Goal: Transaction & Acquisition: Purchase product/service

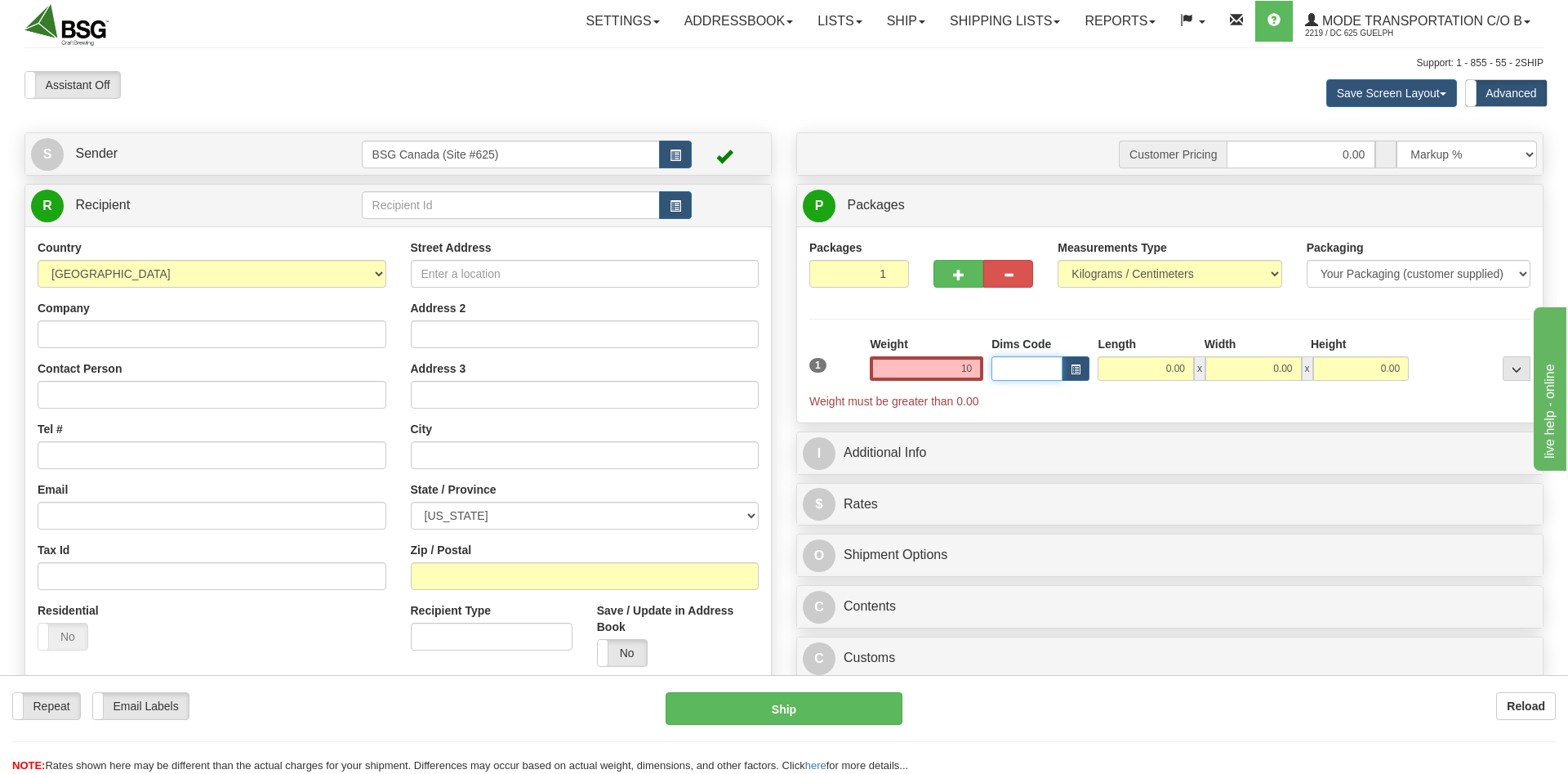
type input "10.00"
type input "1"
click at [1023, 370] on input "1" at bounding box center [1027, 368] width 71 height 24
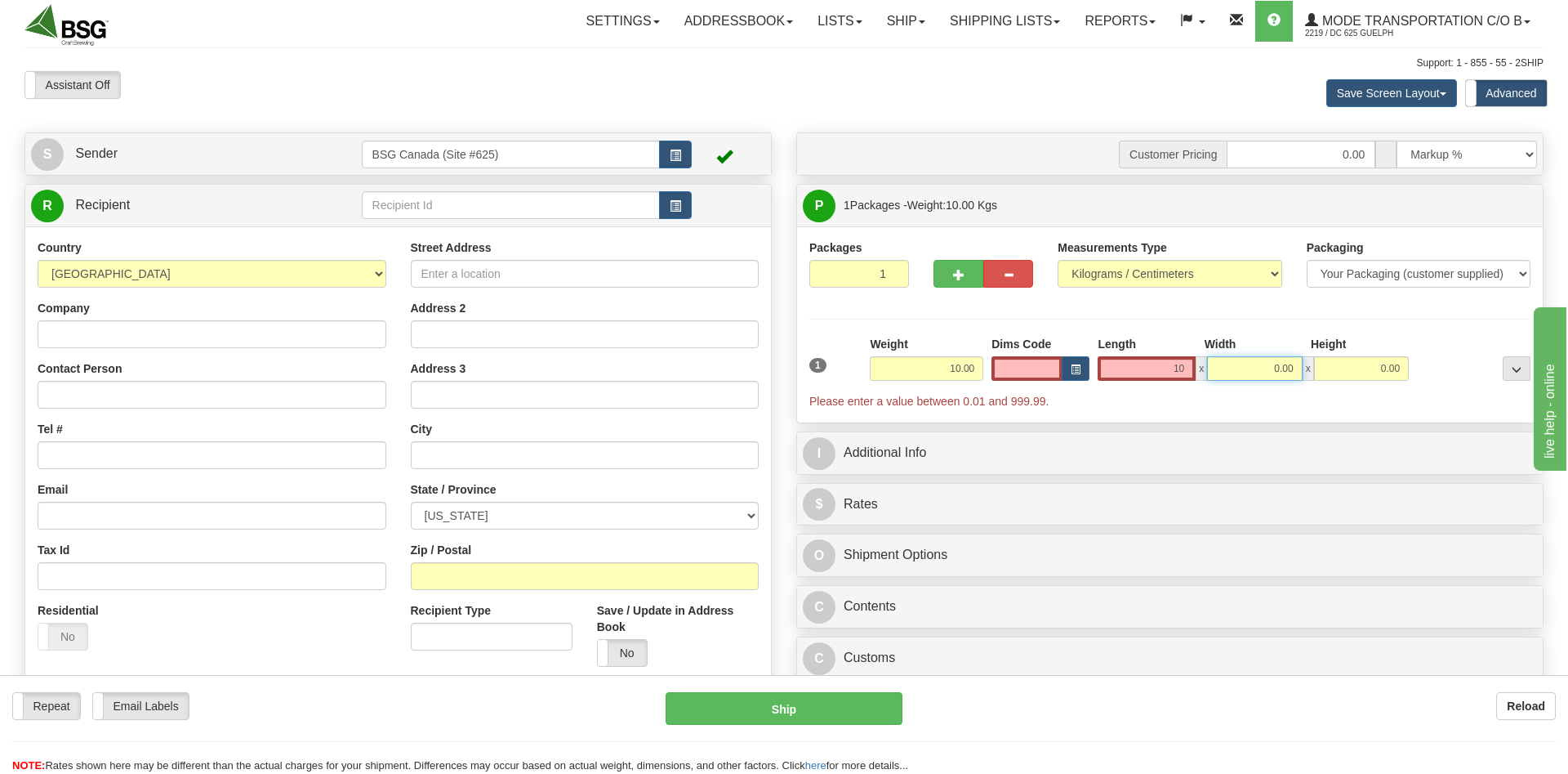
type input "10.00"
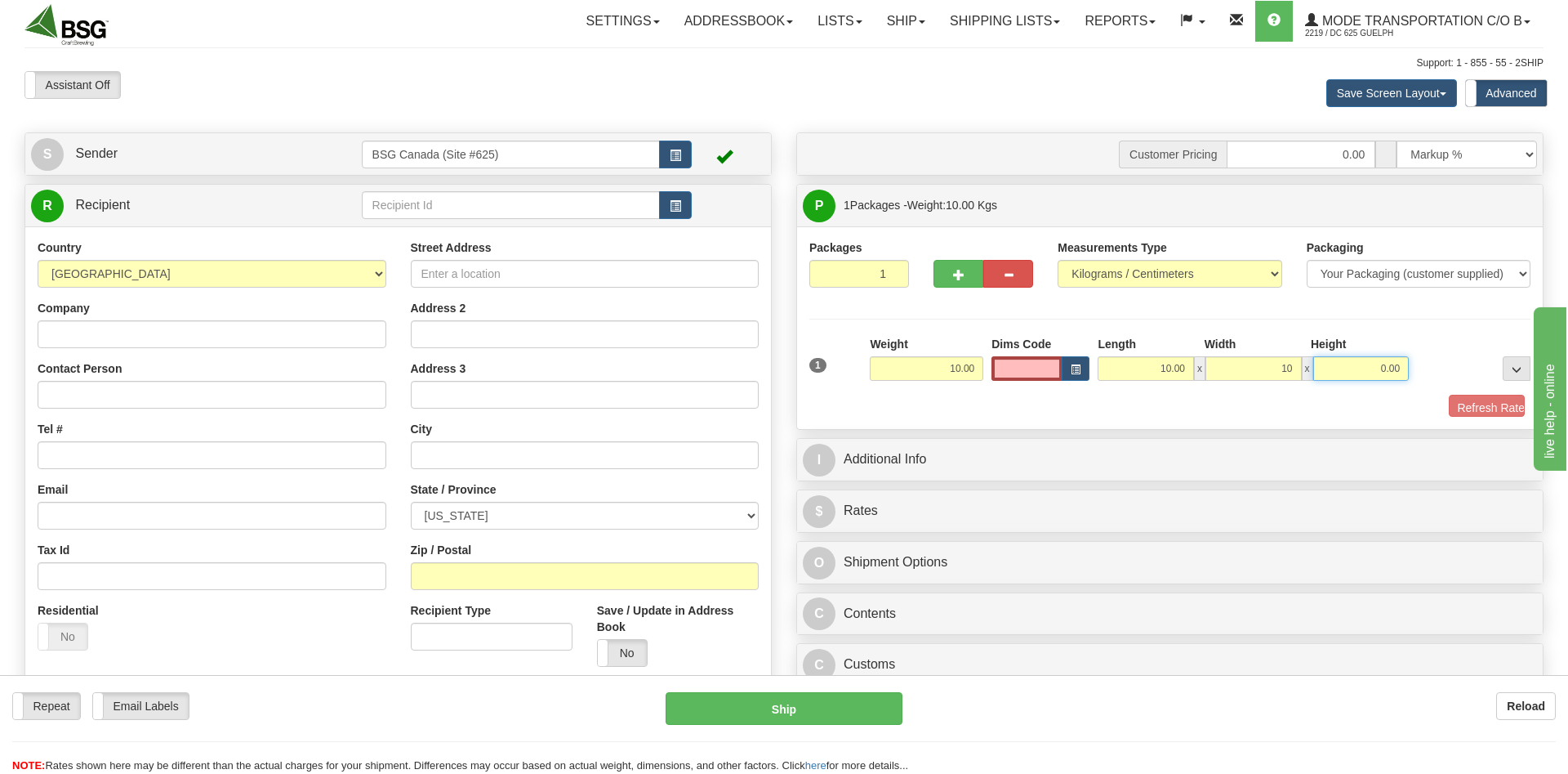
type input "10.00"
click at [1452, 404] on button "Refresh Rates" at bounding box center [1475, 408] width 94 height 28
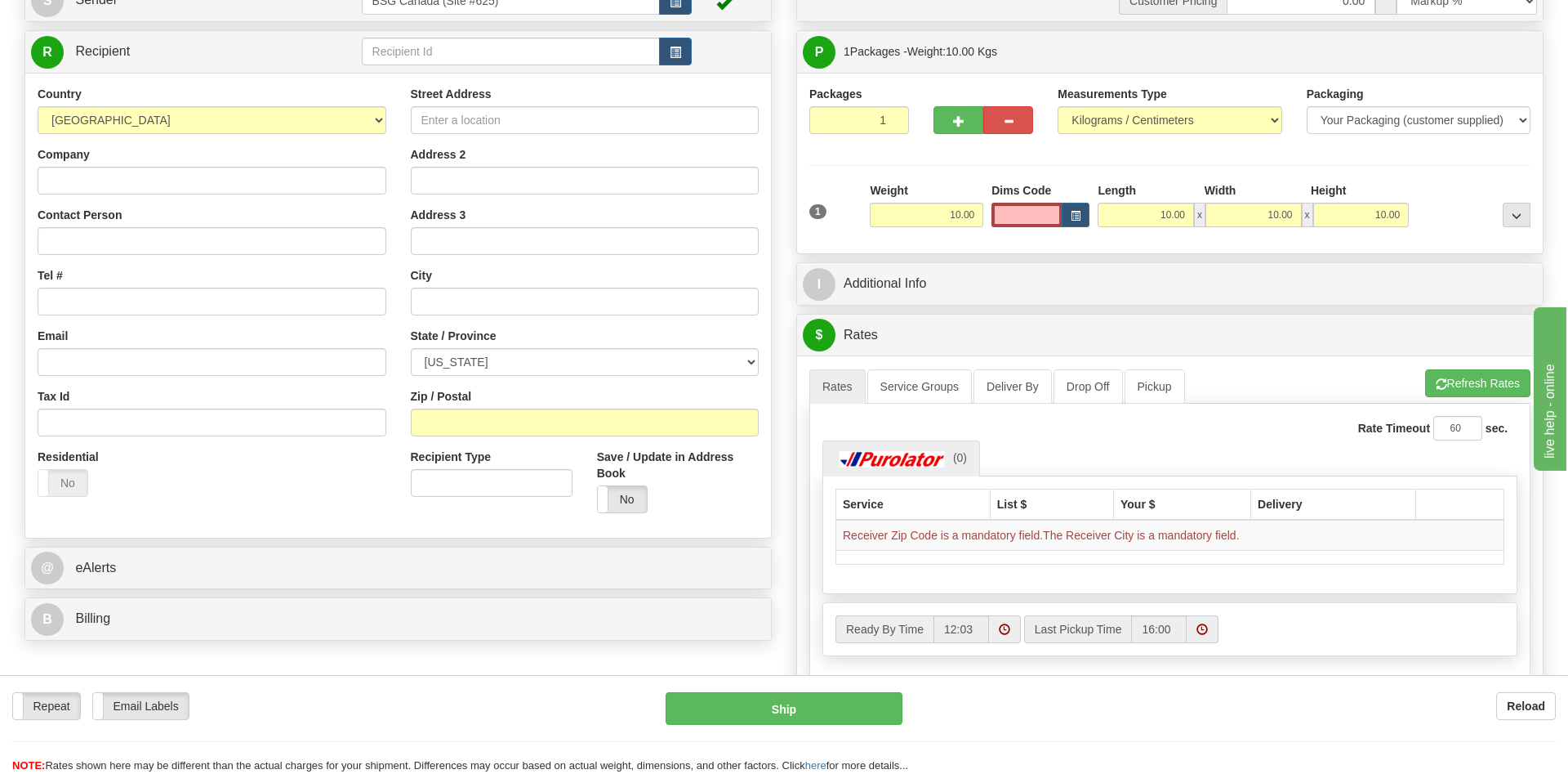
scroll to position [166, 0]
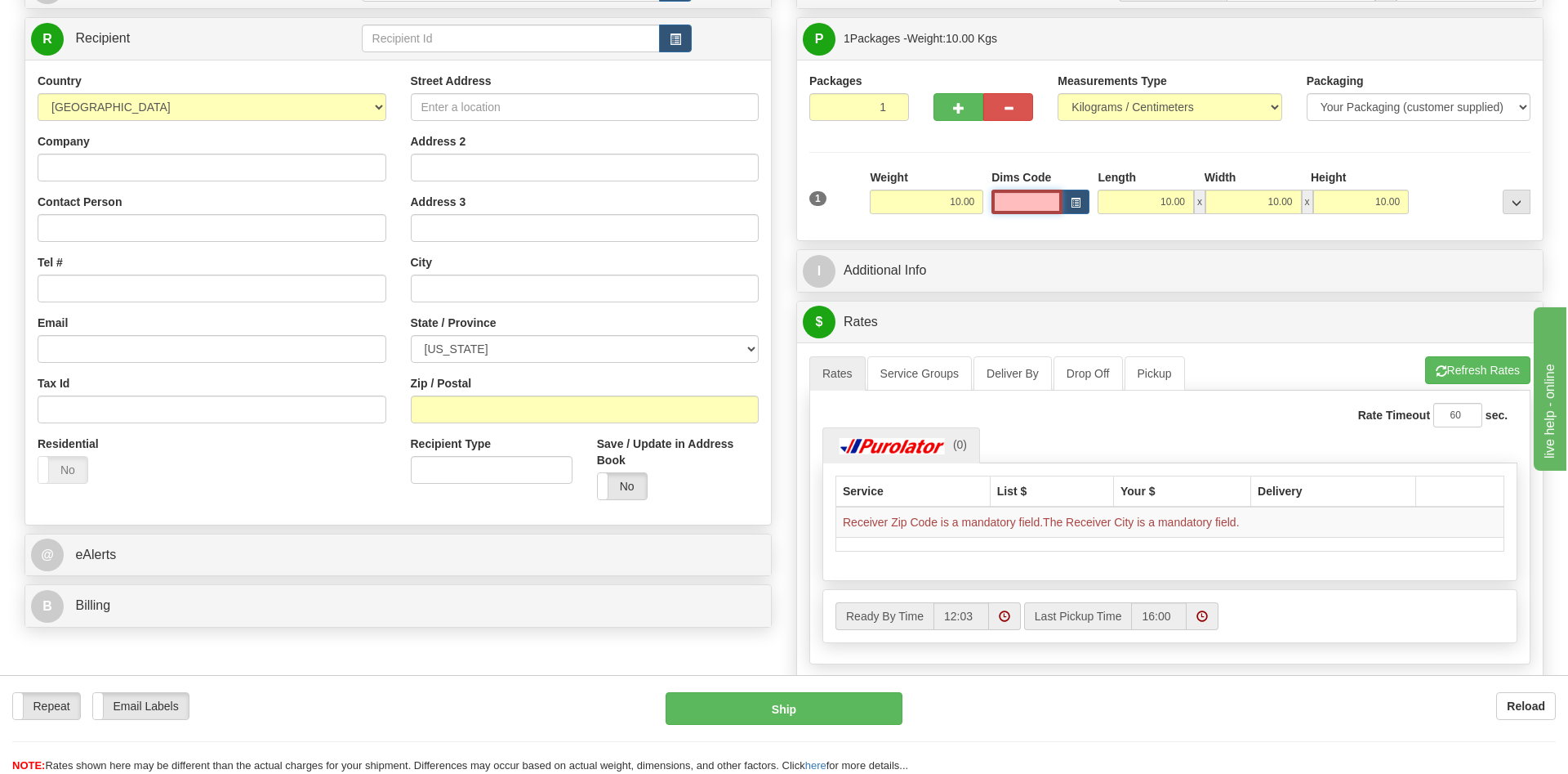
click at [1041, 210] on input "Dims Code" at bounding box center [1027, 202] width 71 height 24
type input "0"
click at [951, 174] on div "Weight 10.00" at bounding box center [927, 191] width 114 height 45
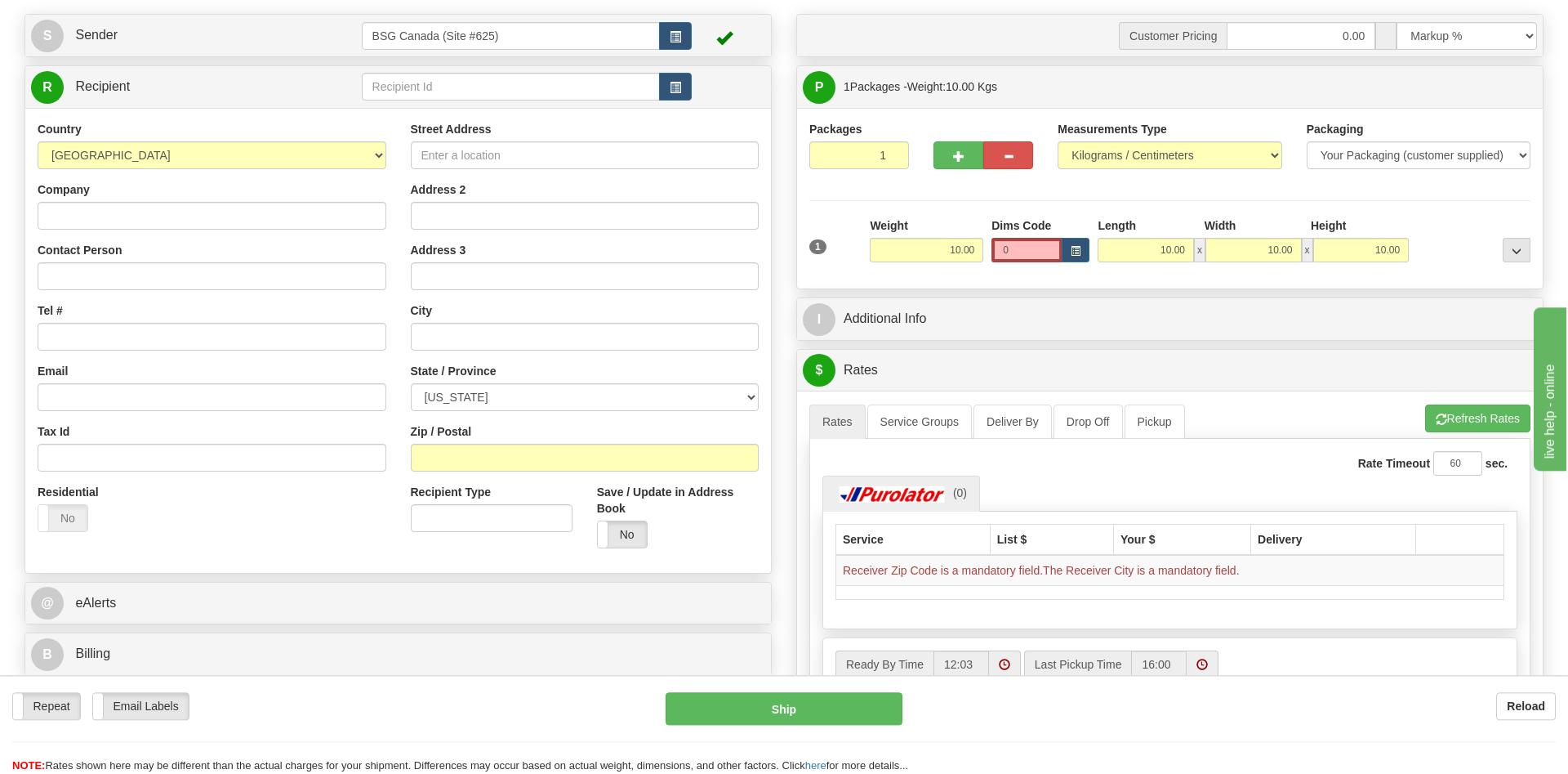
scroll to position [84, 0]
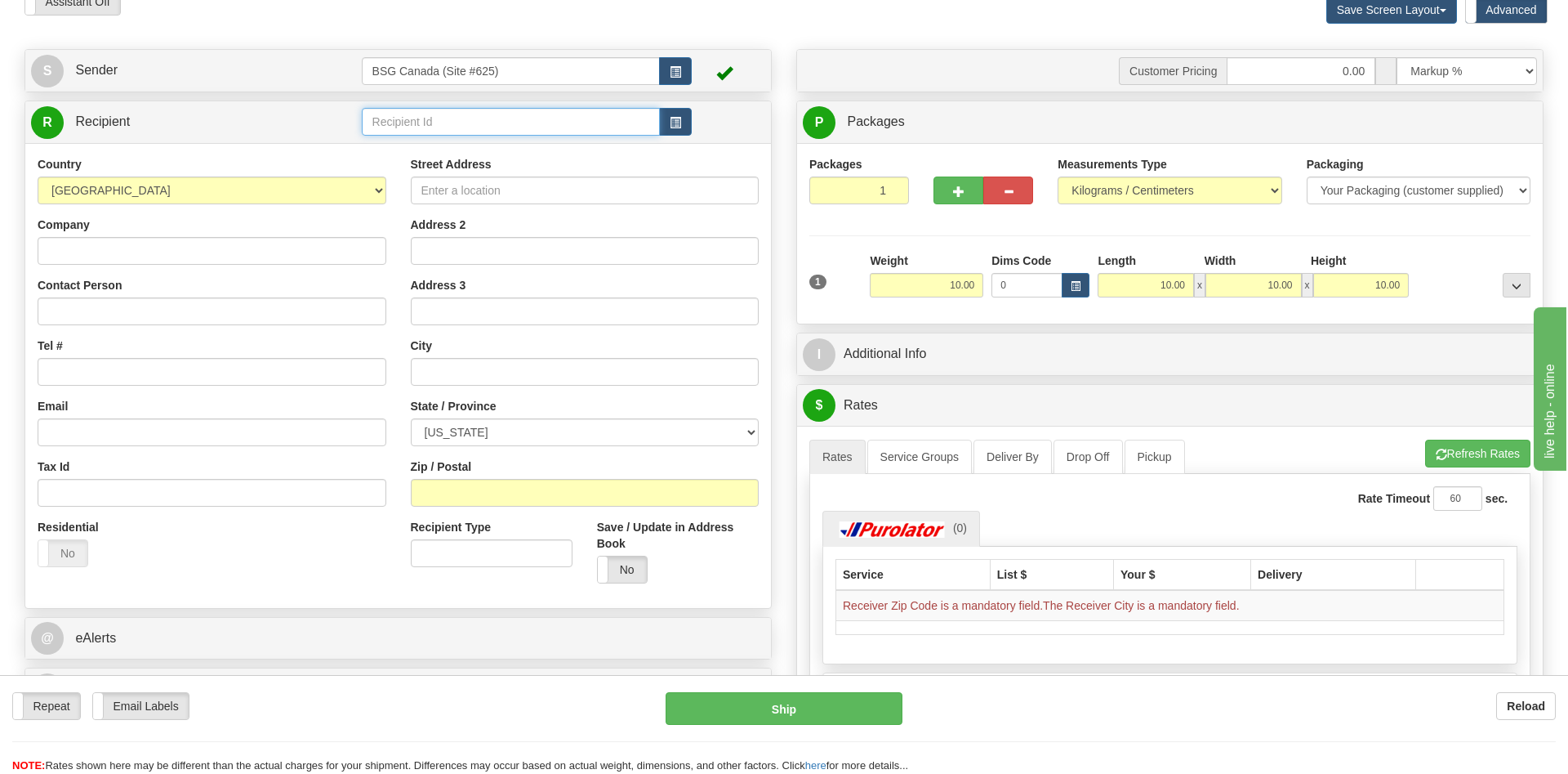
click at [488, 125] on input "text" at bounding box center [511, 122] width 299 height 28
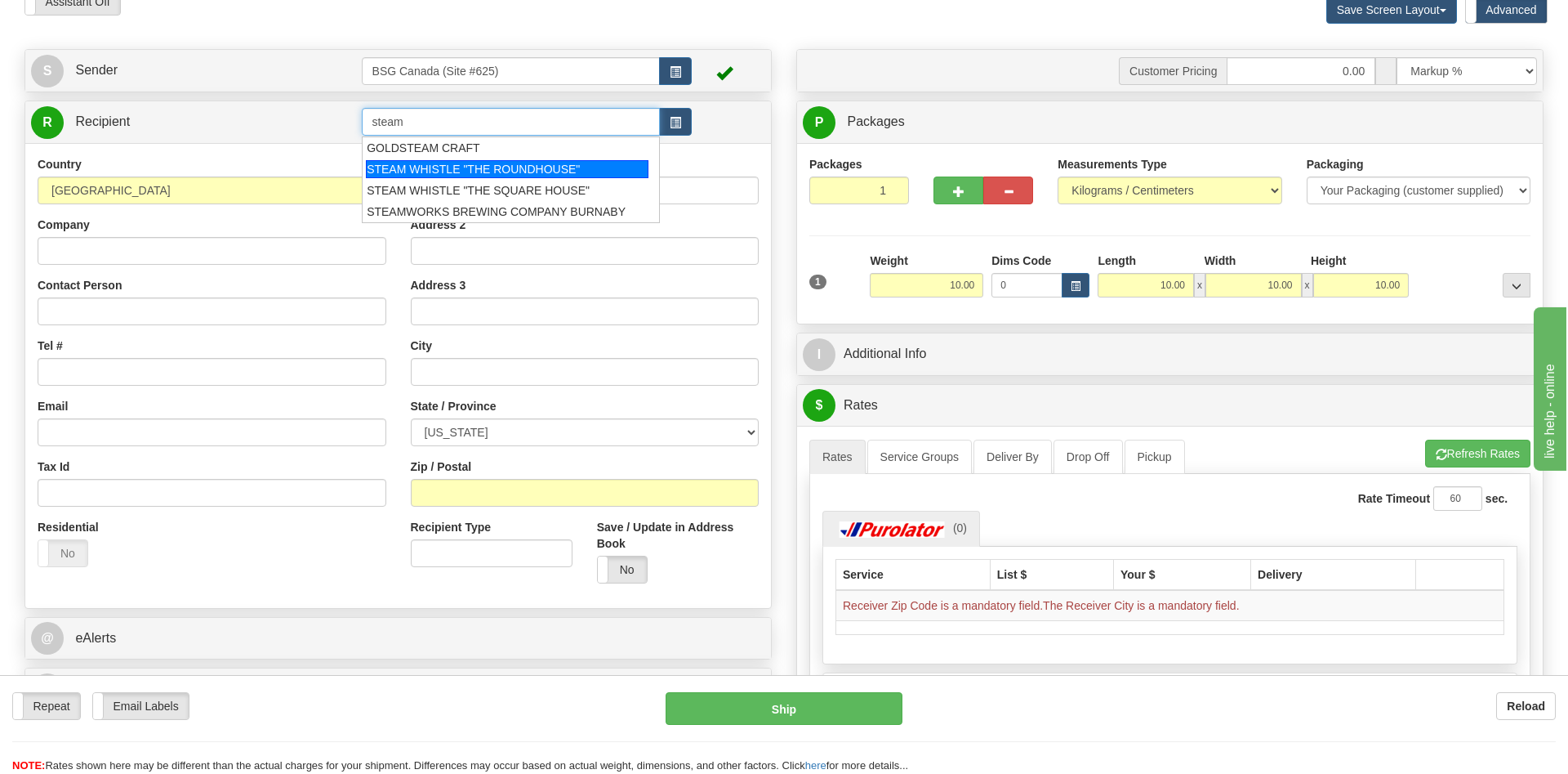
click at [534, 170] on div "STEAM WHISTLE "THE ROUNDHOUSE"" at bounding box center [507, 169] width 283 height 18
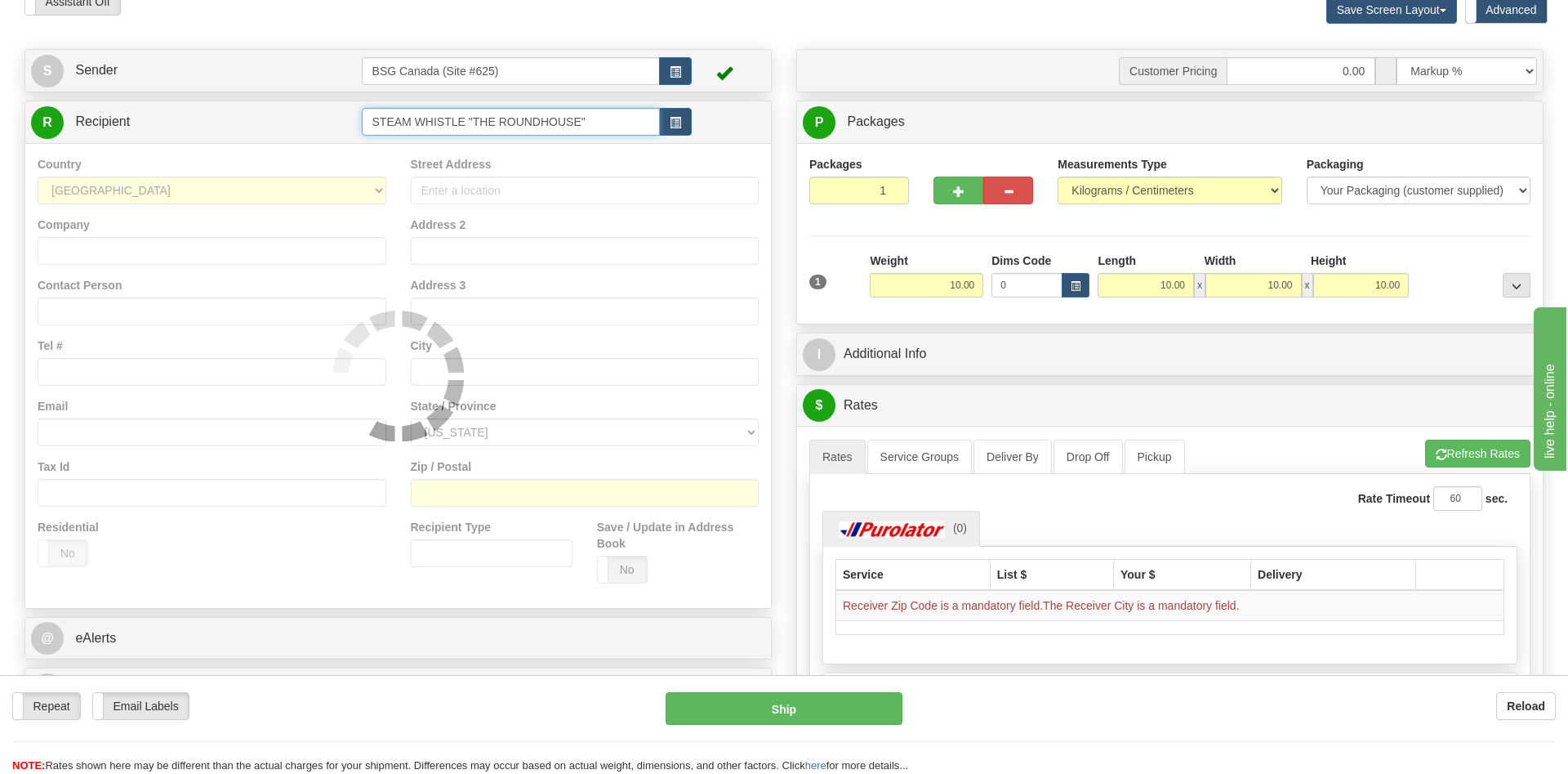
type input "STEAM WHISTLE "THE ROUNDHOUSE""
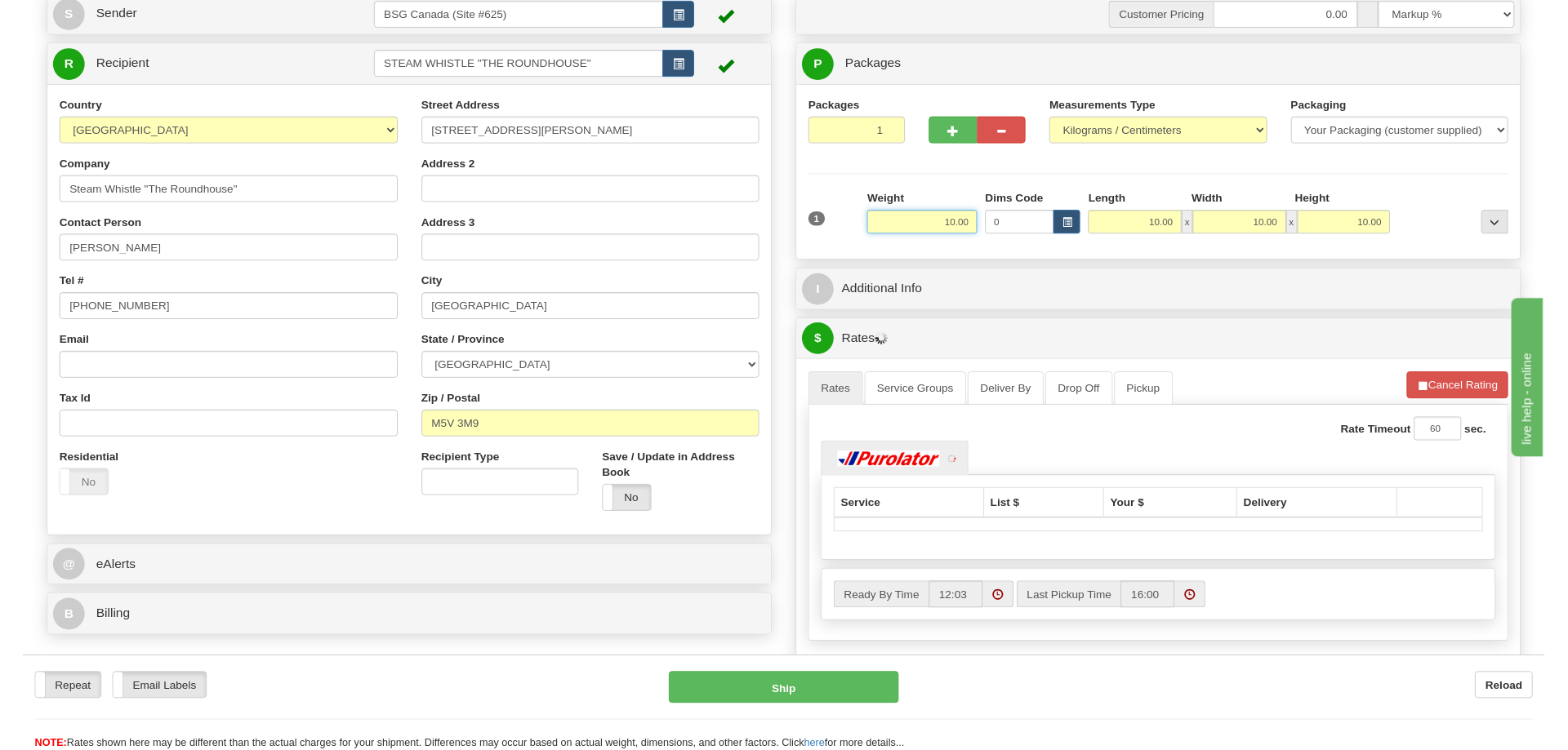
scroll to position [166, 0]
